Goal: Information Seeking & Learning: Learn about a topic

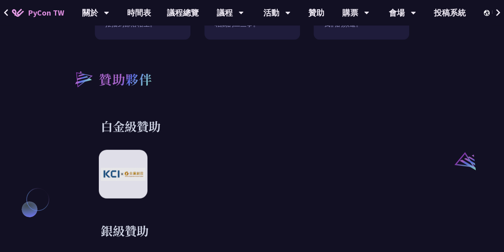
scroll to position [757, 0]
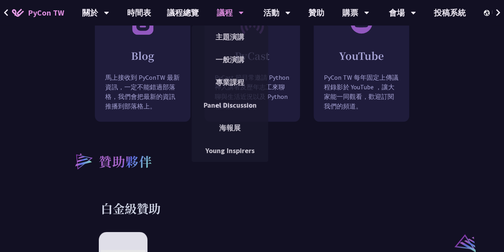
click at [109, 9] on div "議程" at bounding box center [95, 12] width 27 height 25
click at [232, 34] on link "主題演講" at bounding box center [230, 36] width 76 height 19
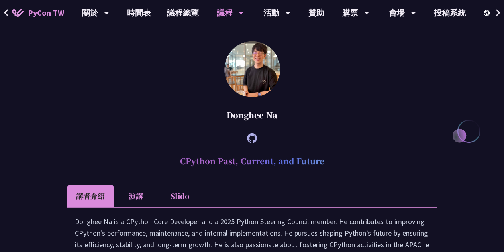
scroll to position [1115, 0]
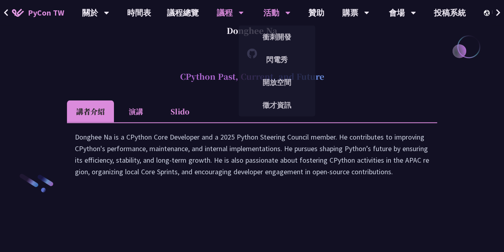
click at [262, 9] on div "活動 衝刺開發 閃電秀 開放空間 徵才資訊" at bounding box center [276, 12] width 47 height 25
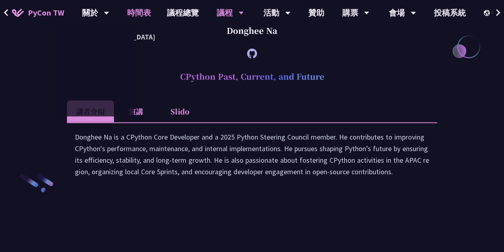
click at [143, 10] on link "時間表" at bounding box center [139, 12] width 40 height 25
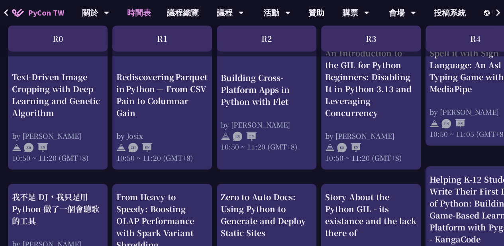
scroll to position [478, 0]
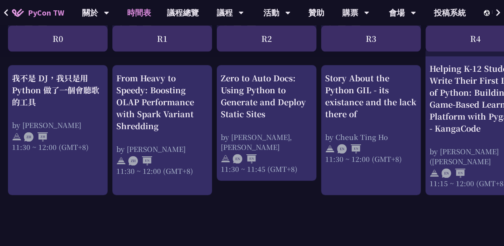
click at [466, 39] on div "R4" at bounding box center [475, 38] width 100 height 26
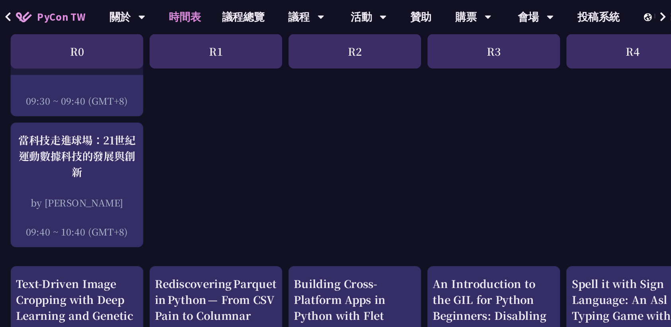
scroll to position [0, 0]
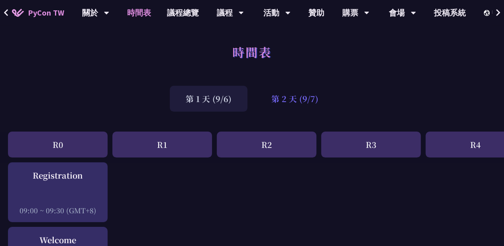
click at [298, 103] on div "第 2 天 (9/7)" at bounding box center [294, 99] width 79 height 26
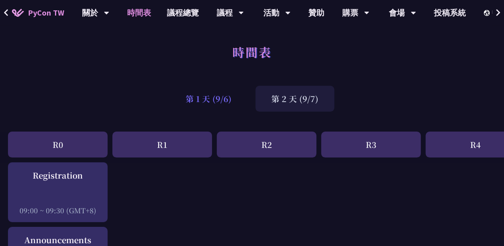
click at [199, 96] on div "第 1 天 (9/6)" at bounding box center [209, 99] width 78 height 26
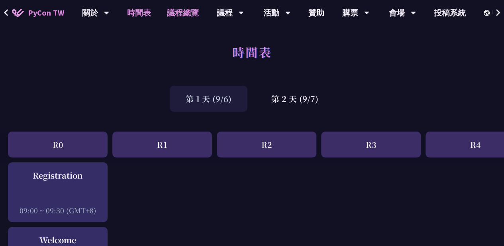
click at [182, 15] on link "議程總覽" at bounding box center [183, 12] width 48 height 25
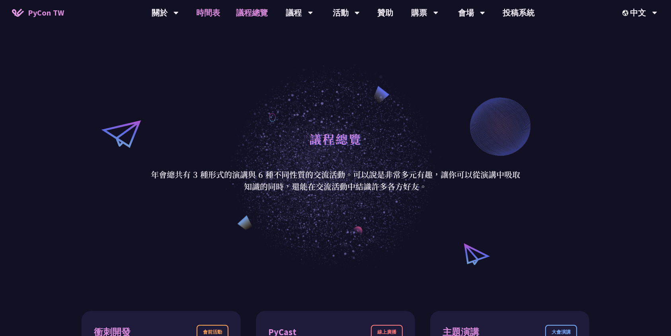
click at [200, 15] on link "時間表" at bounding box center [209, 12] width 40 height 25
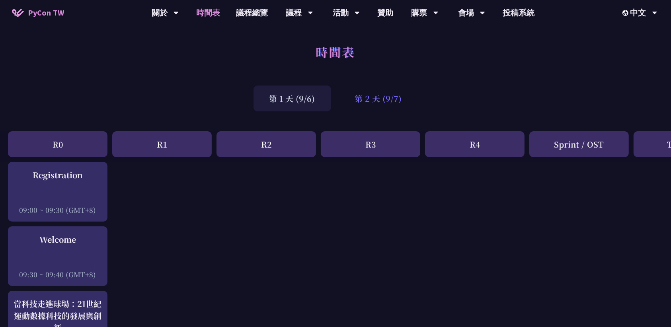
click at [379, 104] on div "第 2 天 (9/7)" at bounding box center [378, 99] width 79 height 26
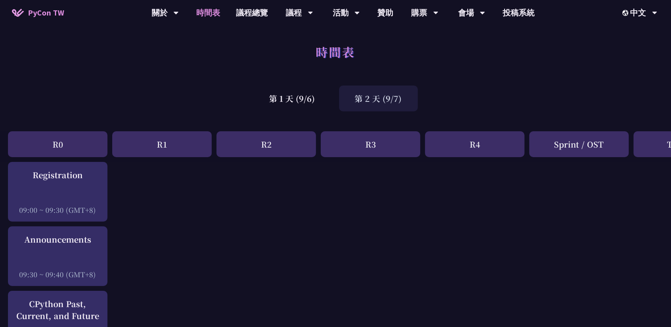
drag, startPoint x: 197, startPoint y: 67, endPoint x: 207, endPoint y: 20, distance: 47.3
click at [197, 67] on div "時間表" at bounding box center [335, 61] width 671 height 42
